Goal: Information Seeking & Learning: Learn about a topic

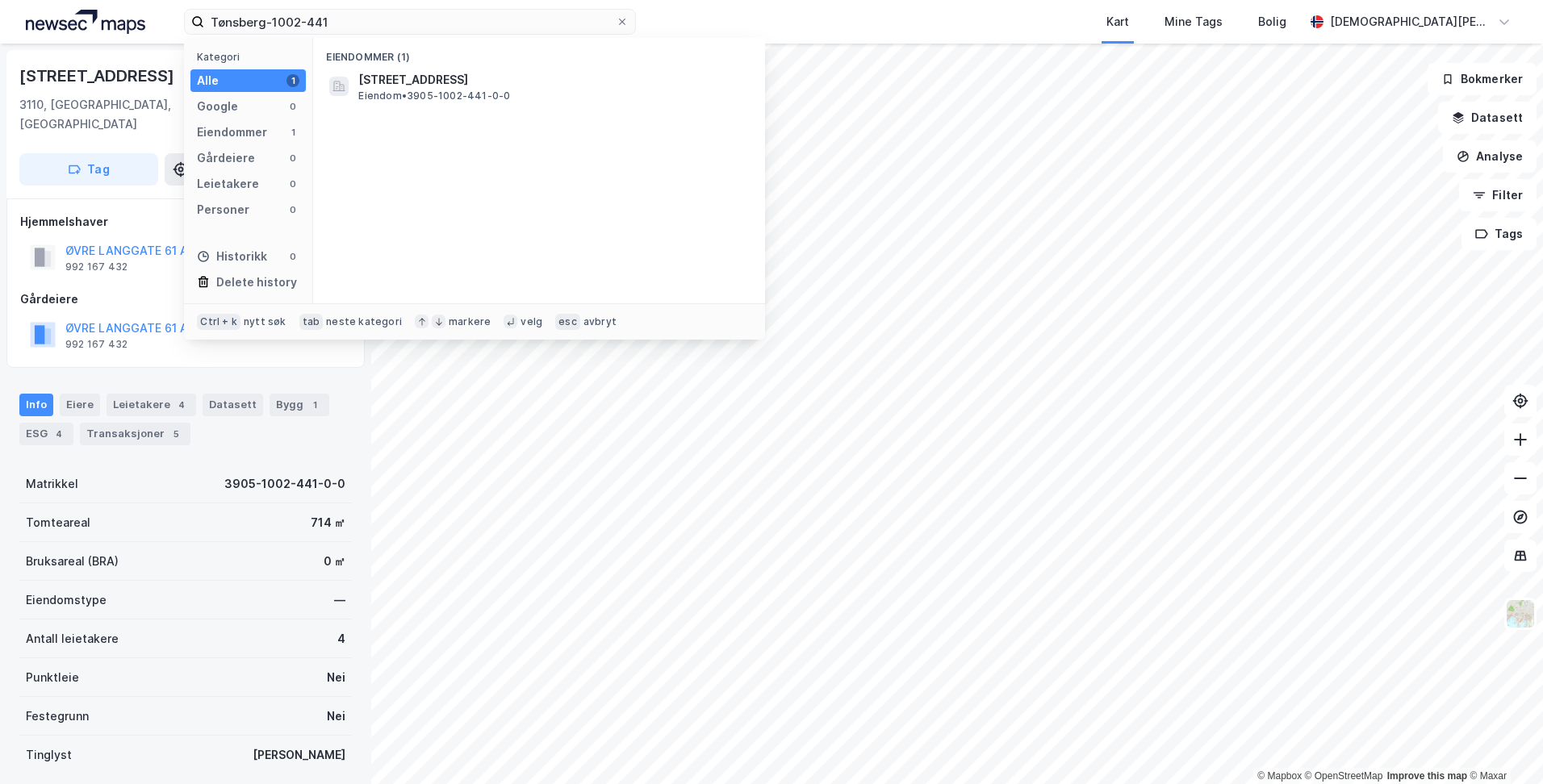
click at [411, 18] on input "Tønsberg-1002-441" at bounding box center [409, 22] width 411 height 24
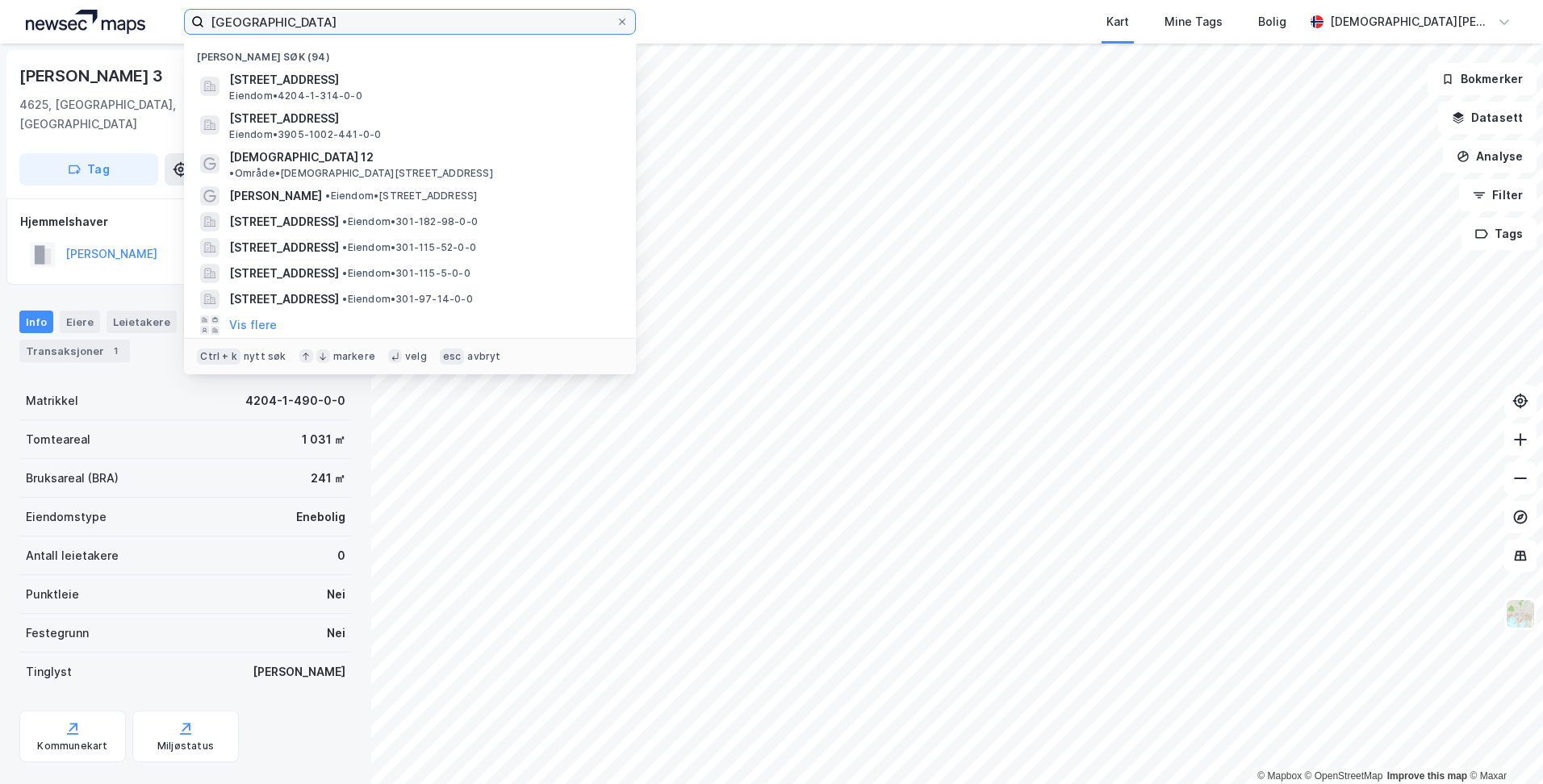
click at [412, 26] on input "[GEOGRAPHIC_DATA]" at bounding box center [409, 22] width 411 height 24
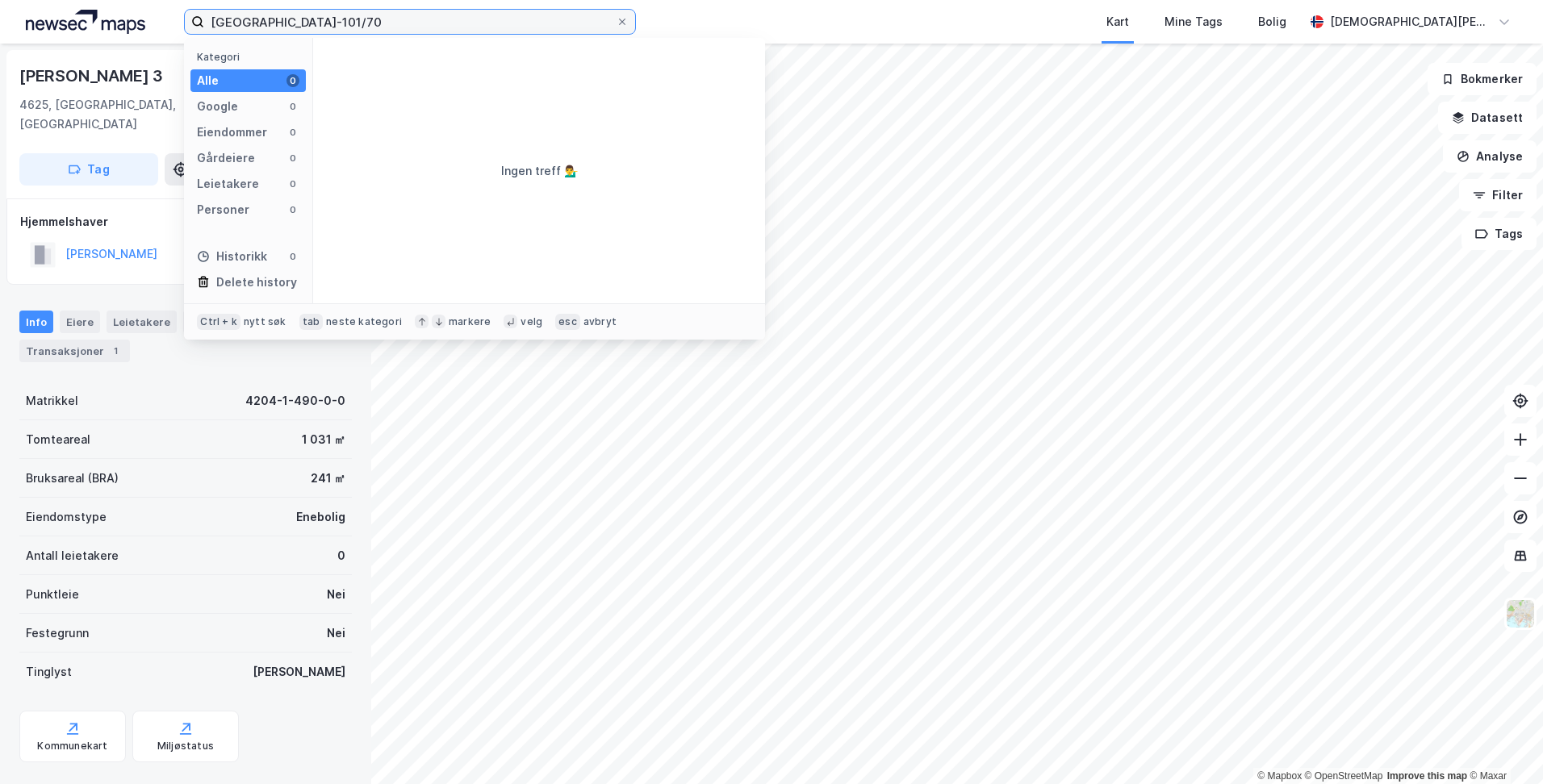
click at [327, 26] on input "[GEOGRAPHIC_DATA]-101/70" at bounding box center [409, 22] width 411 height 24
click at [261, 21] on input "[GEOGRAPHIC_DATA]-101/70" at bounding box center [409, 22] width 411 height 24
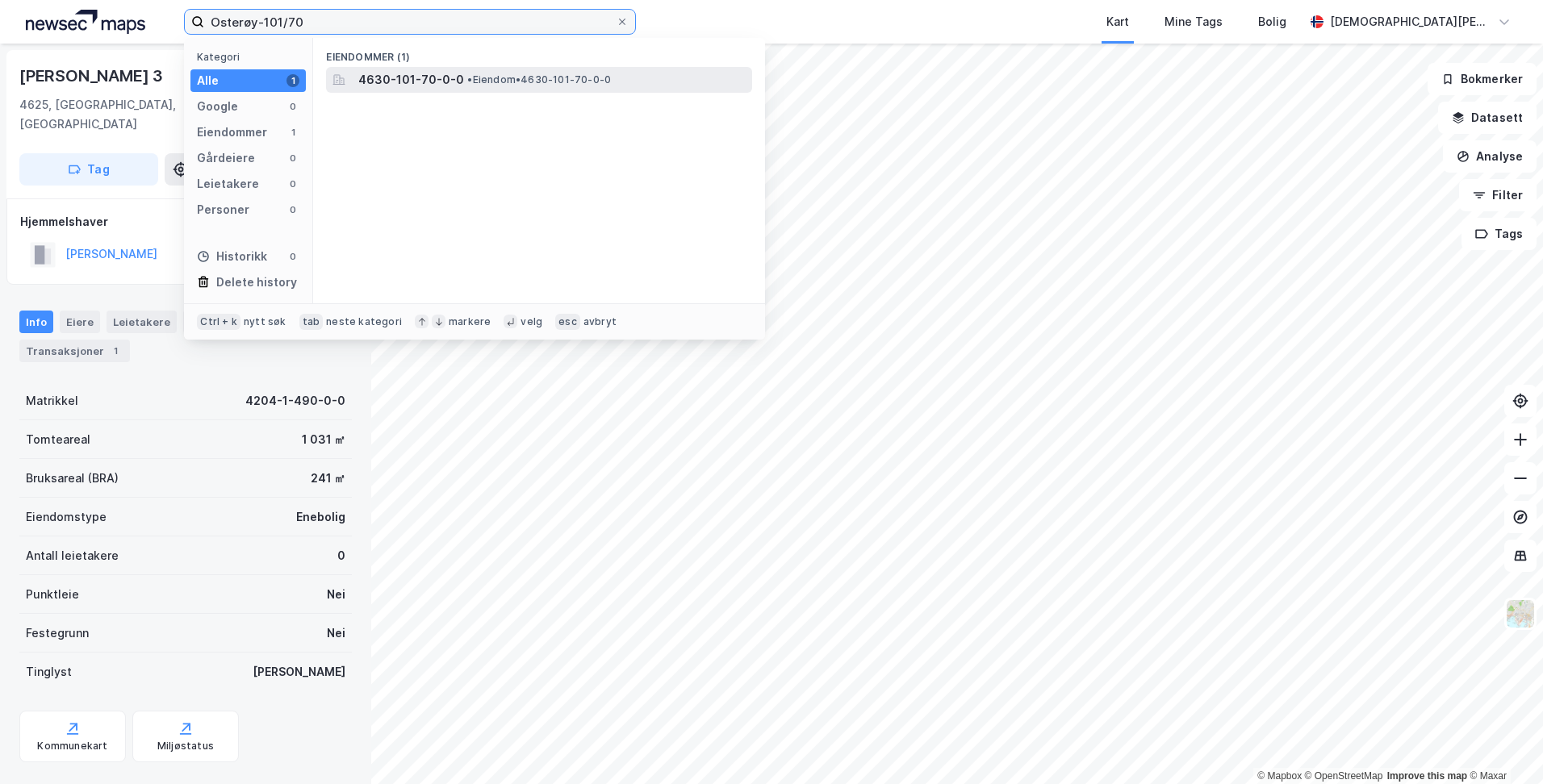
type input "Osterøy-101/70"
click at [408, 83] on span "4630-101-70-0-0" at bounding box center [411, 80] width 106 height 19
